Goal: Task Accomplishment & Management: Manage account settings

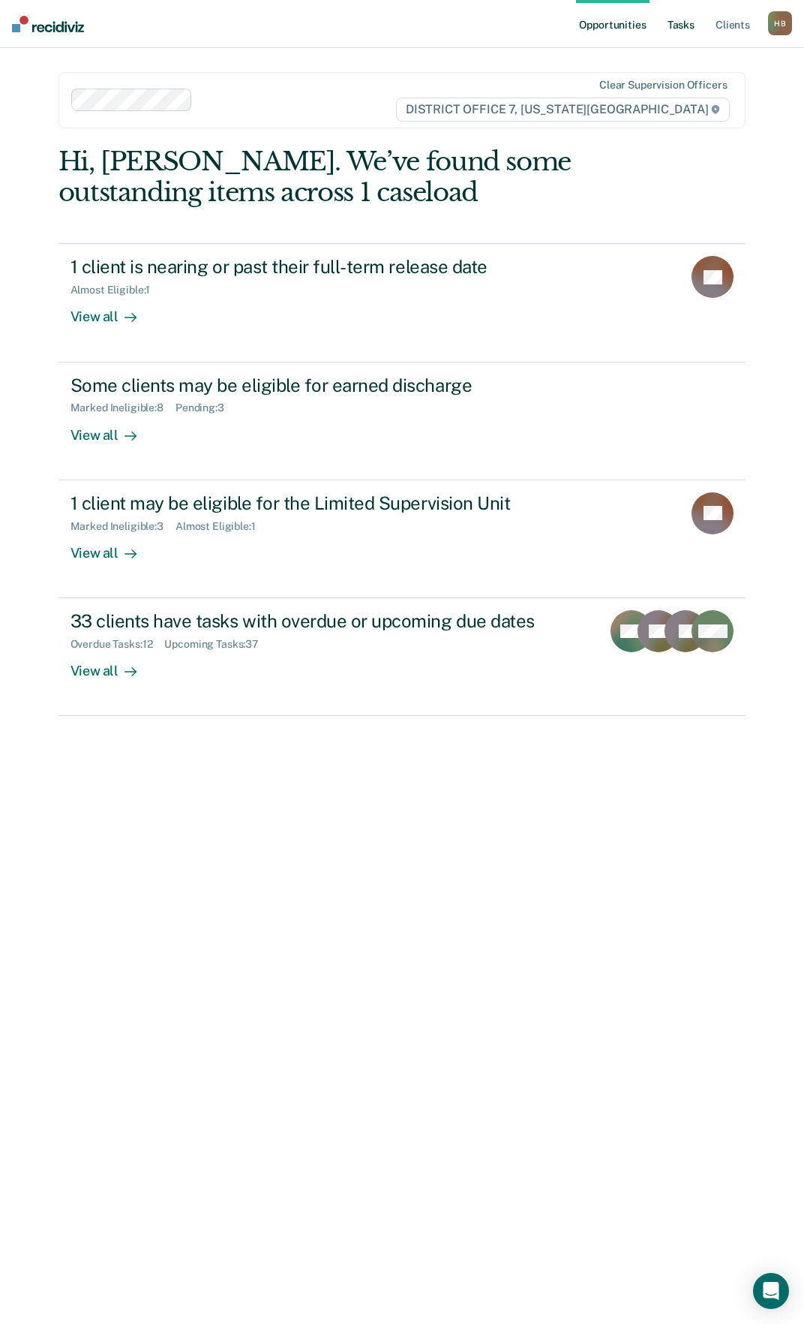
click at [690, 23] on link "Tasks" at bounding box center [681, 24] width 33 height 48
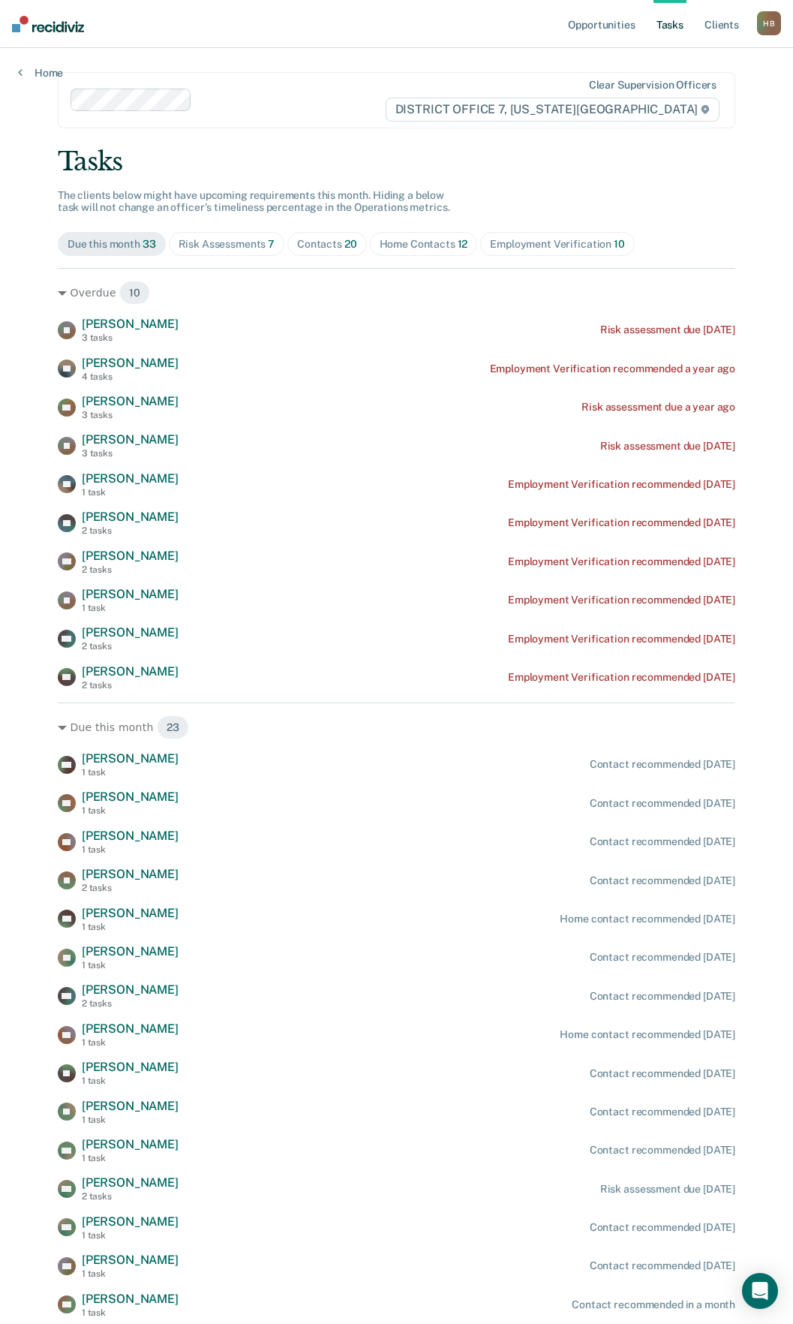
click at [458, 239] on span "12" at bounding box center [463, 244] width 11 height 12
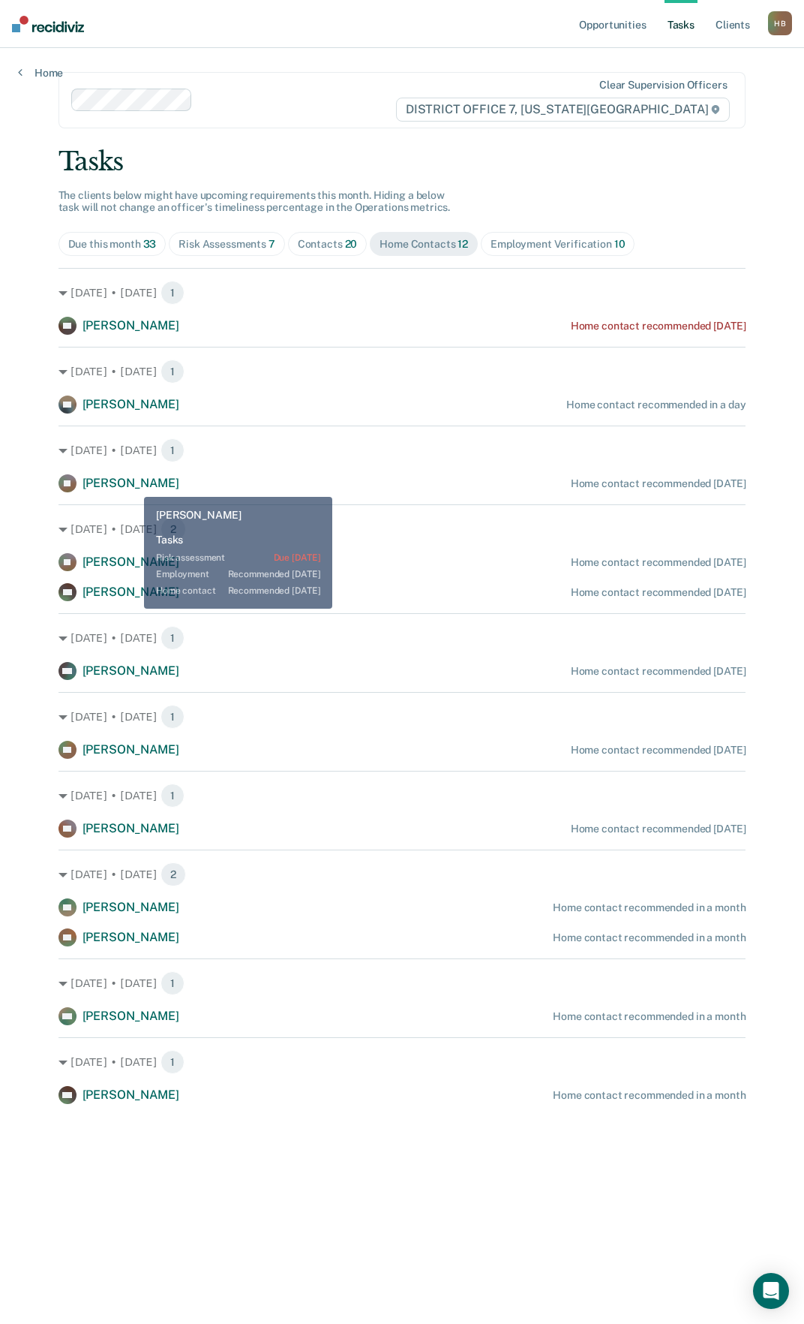
click at [134, 483] on span "[PERSON_NAME]" at bounding box center [131, 483] width 97 height 14
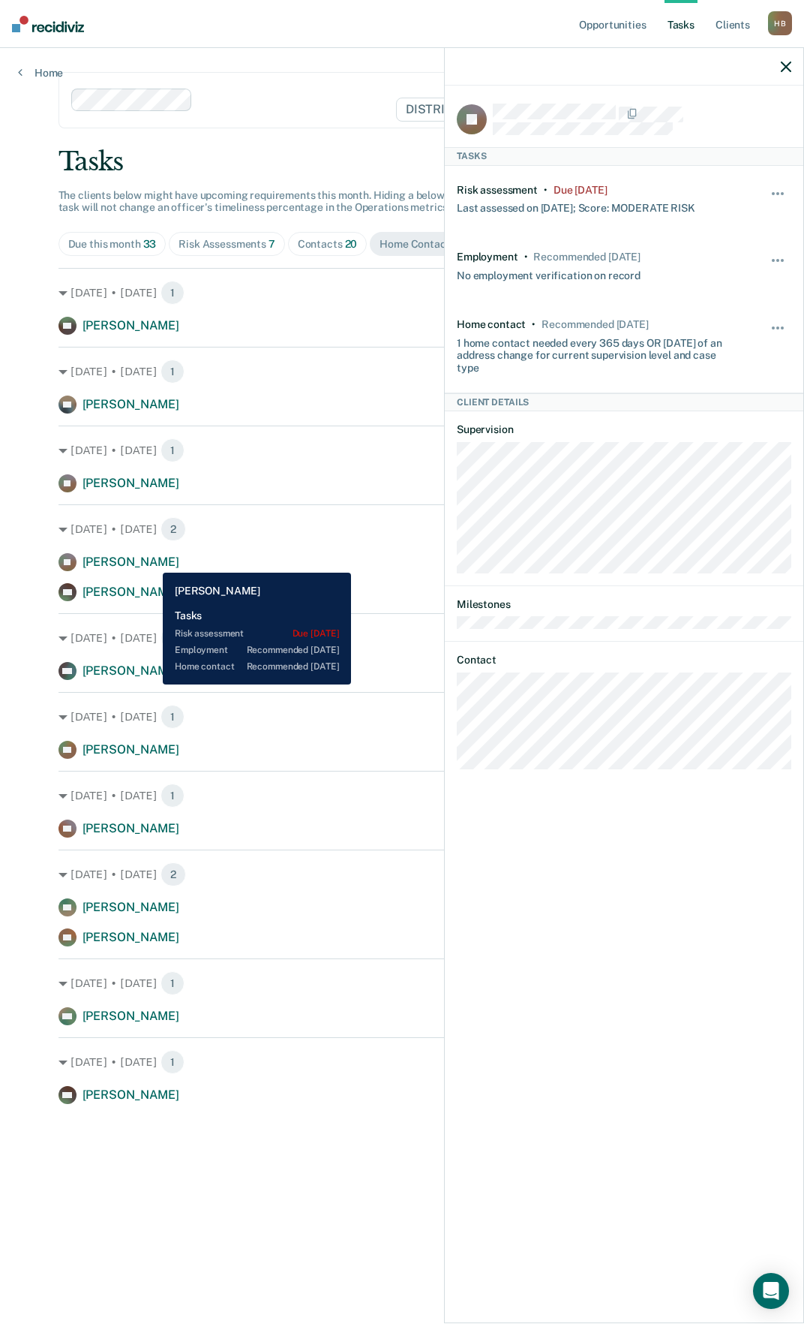
click at [152, 561] on div "JR [PERSON_NAME] Home contact recommended [DATE]" at bounding box center [403, 562] width 688 height 18
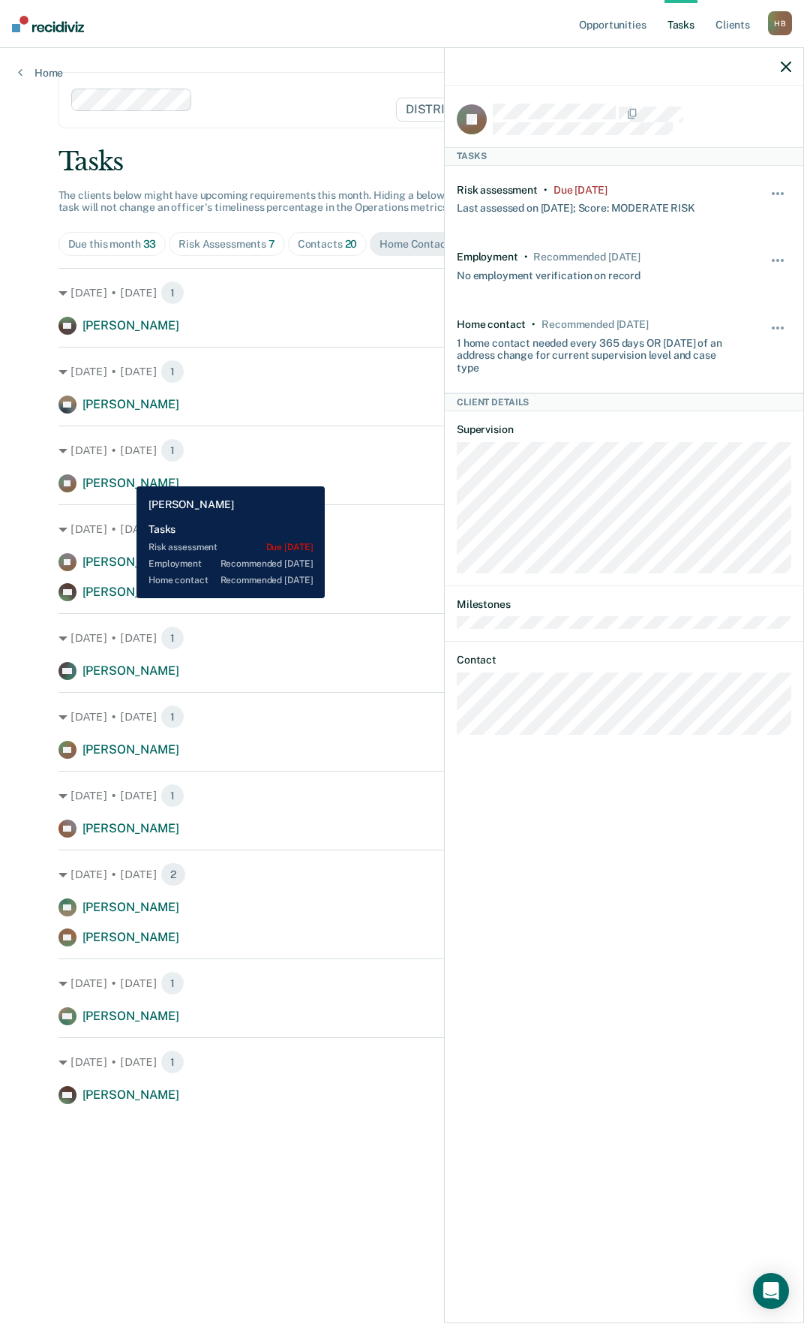
click at [125, 476] on span "[PERSON_NAME]" at bounding box center [131, 483] width 97 height 14
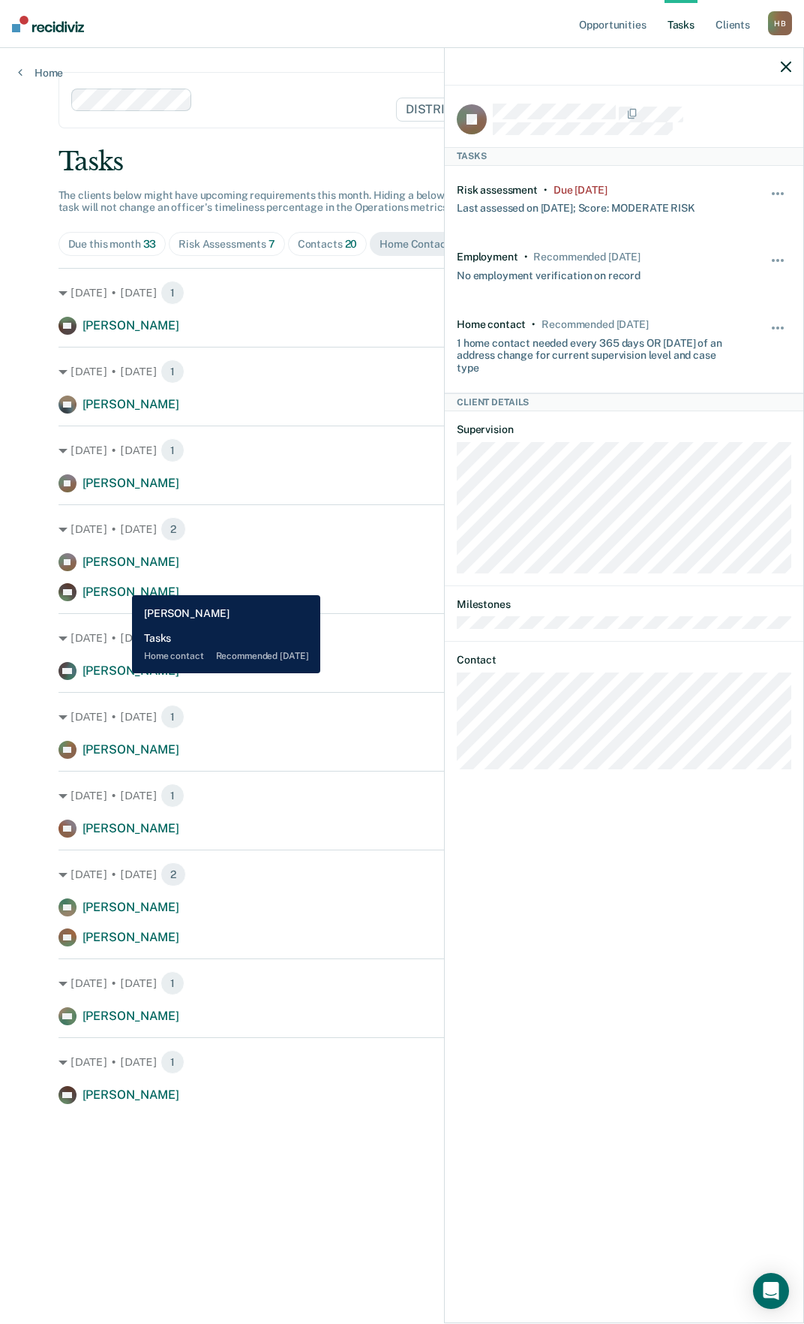
click at [121, 585] on span "[PERSON_NAME]" at bounding box center [131, 592] width 97 height 14
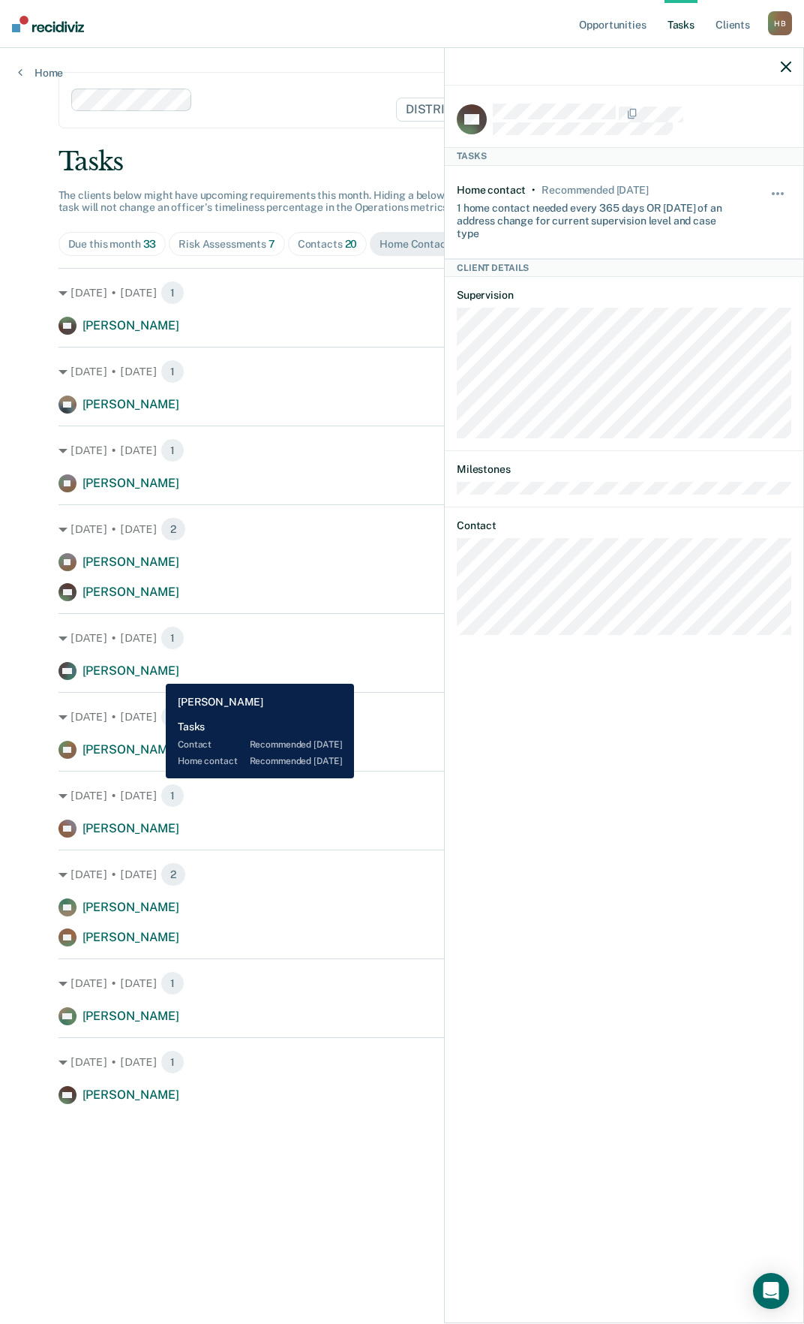
click at [155, 672] on span "[PERSON_NAME]" at bounding box center [131, 670] width 97 height 14
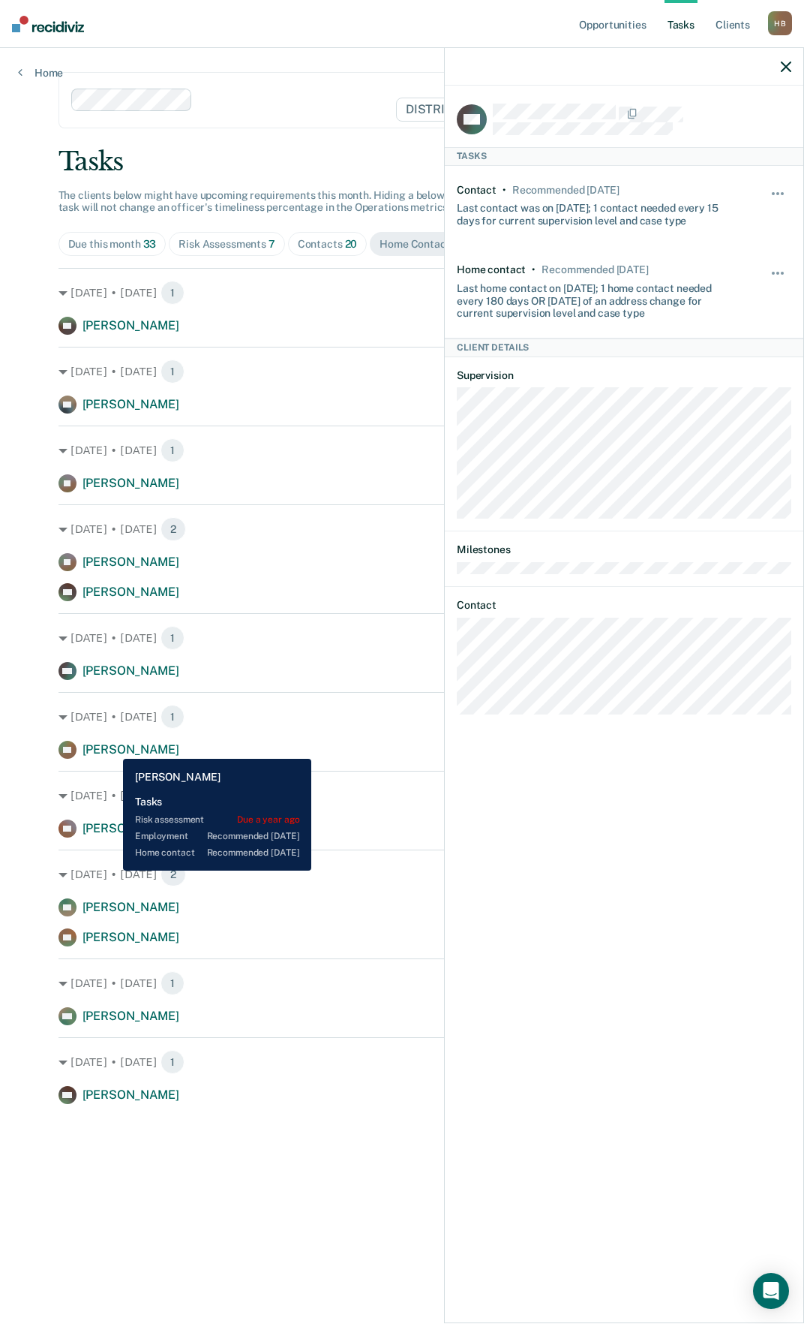
click at [112, 744] on span "[PERSON_NAME]" at bounding box center [131, 749] width 97 height 14
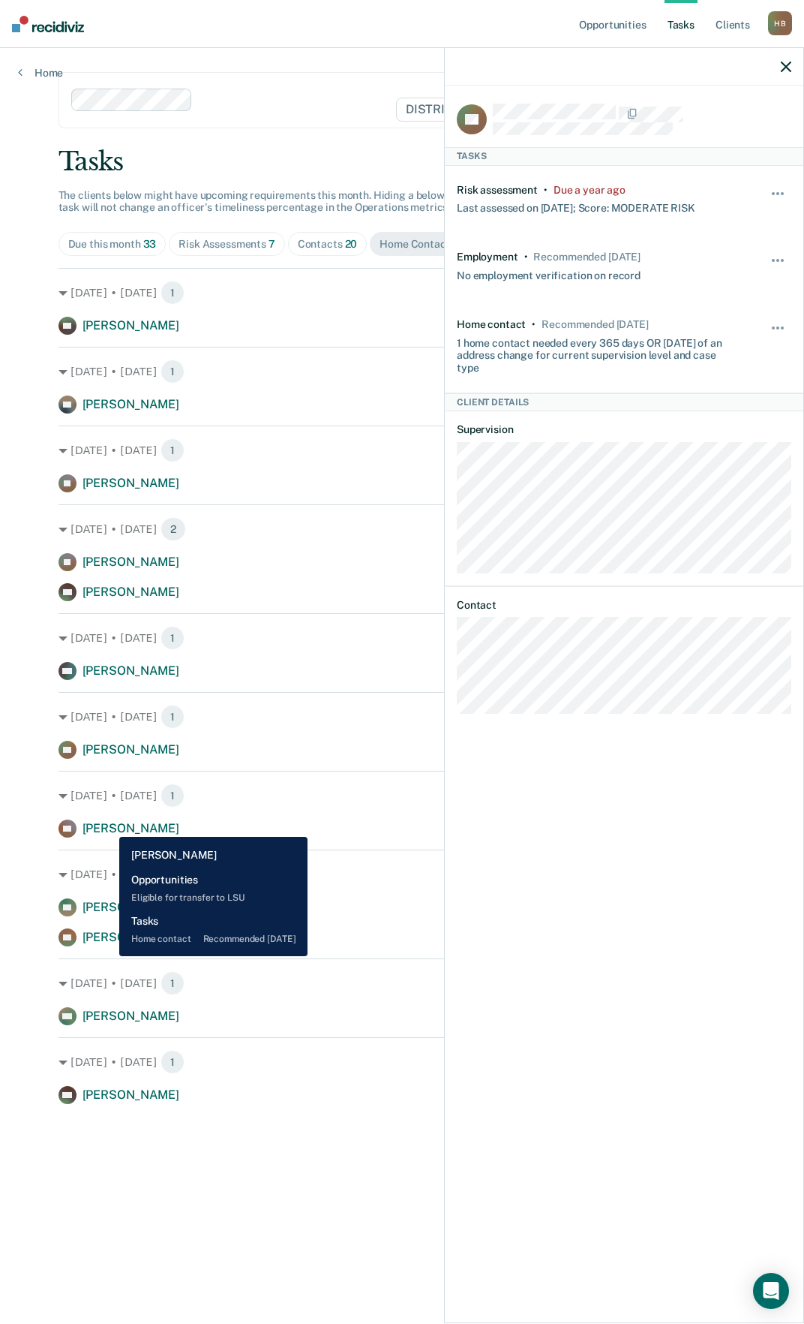
click at [108, 825] on span "[PERSON_NAME]" at bounding box center [131, 828] width 97 height 14
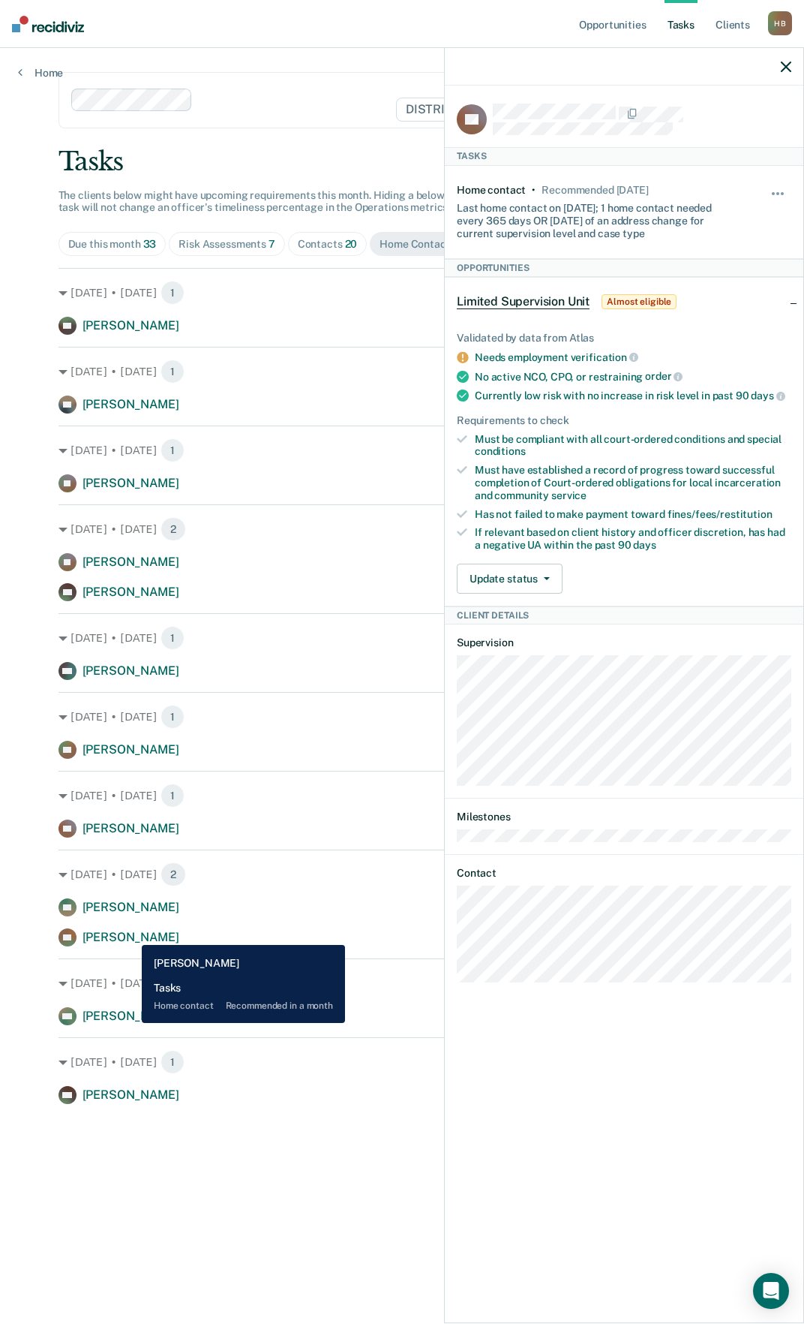
click at [131, 933] on span "[PERSON_NAME]" at bounding box center [131, 937] width 97 height 14
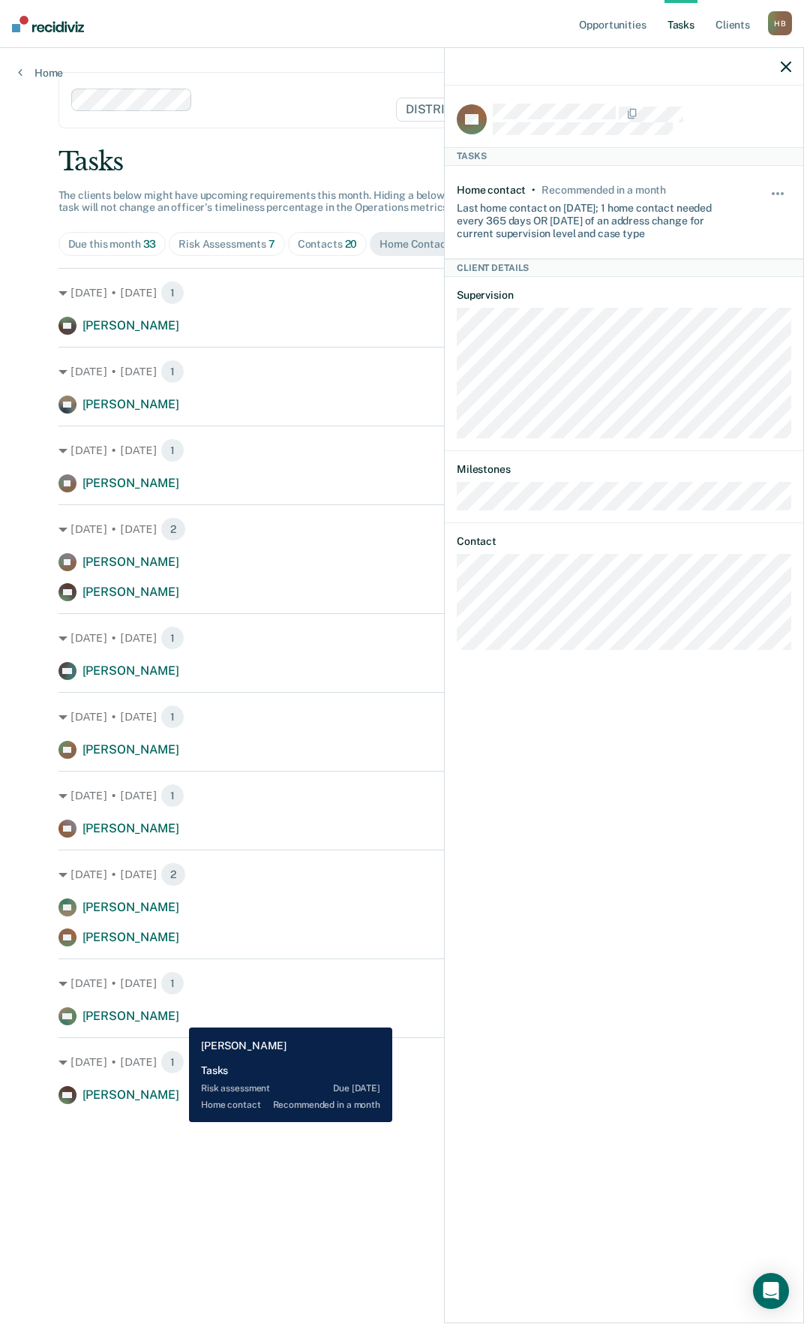
click at [178, 1016] on span "[PERSON_NAME]" at bounding box center [131, 1016] width 97 height 14
